Goal: Task Accomplishment & Management: Use online tool/utility

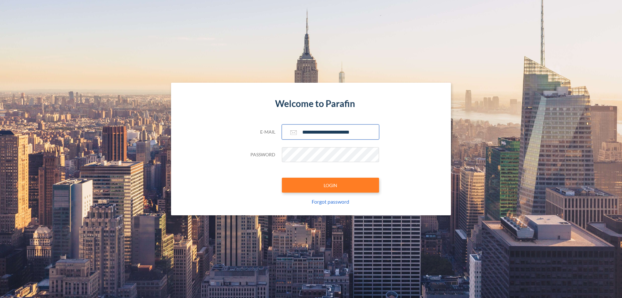
type input "**********"
click at [330, 185] on button "LOGIN" at bounding box center [330, 185] width 97 height 15
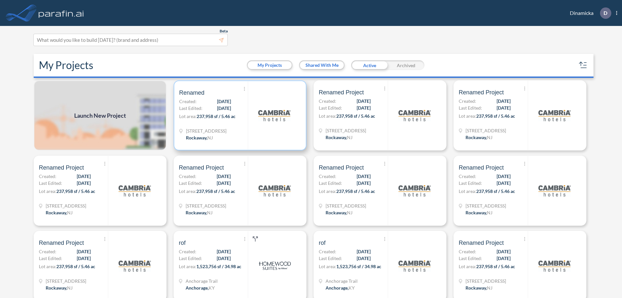
scroll to position [2, 0]
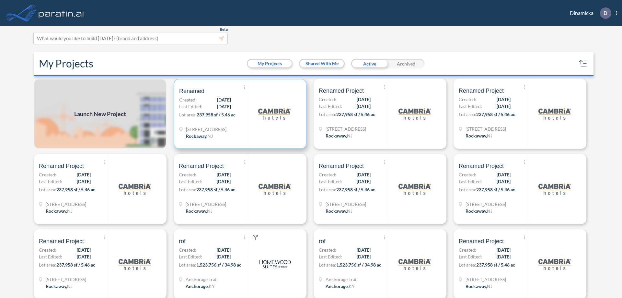
click at [239, 114] on p "Lot area: 237,958 sf / 5.46 ac" at bounding box center [213, 115] width 69 height 9
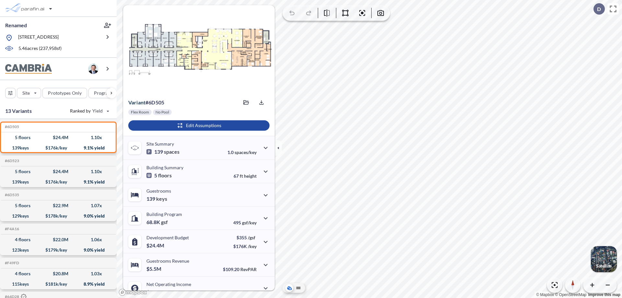
scroll to position [33, 0]
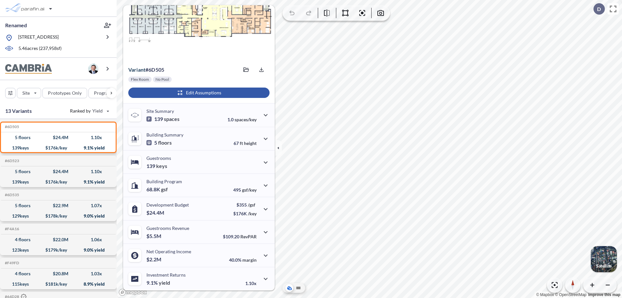
click at [198, 93] on div "button" at bounding box center [198, 92] width 141 height 10
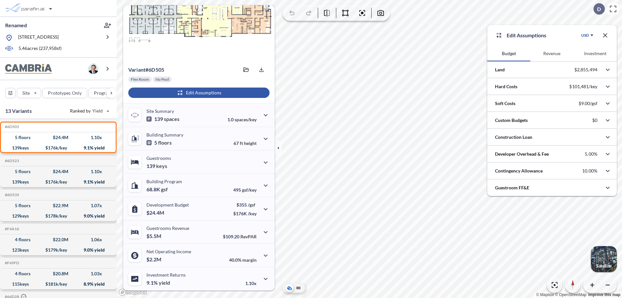
click at [595, 53] on button "Investment" at bounding box center [595, 54] width 43 height 16
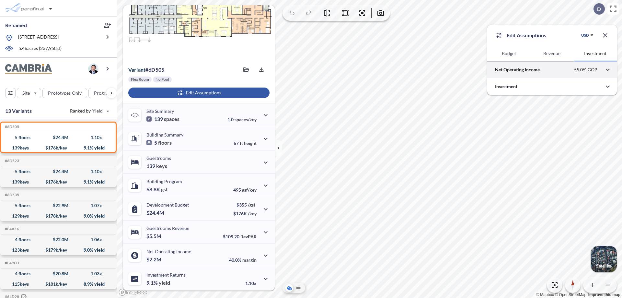
click at [552, 70] on div at bounding box center [552, 69] width 130 height 17
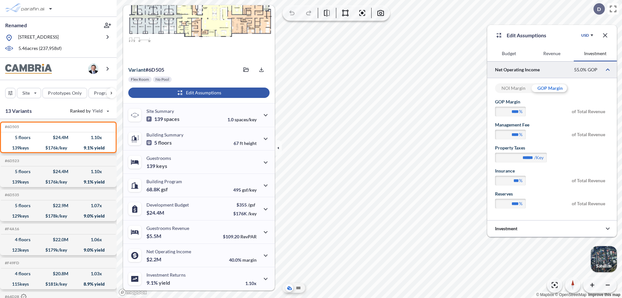
click at [550, 88] on div "GOP Margin" at bounding box center [550, 88] width 37 height 10
